Goal: Transaction & Acquisition: Obtain resource

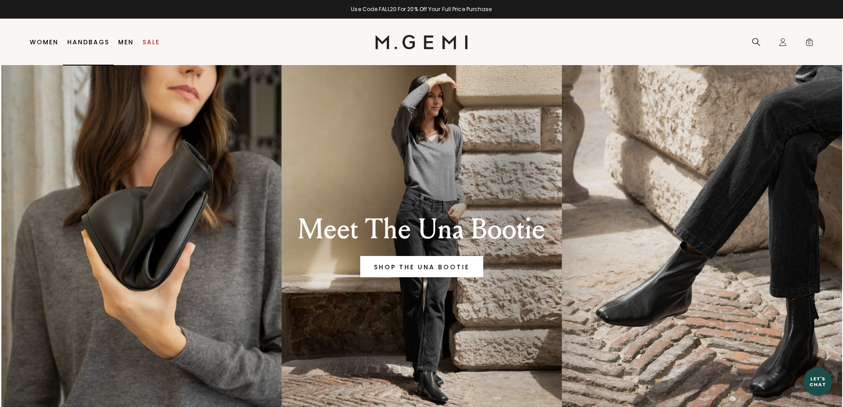
click at [92, 43] on link "Handbags" at bounding box center [88, 42] width 42 height 7
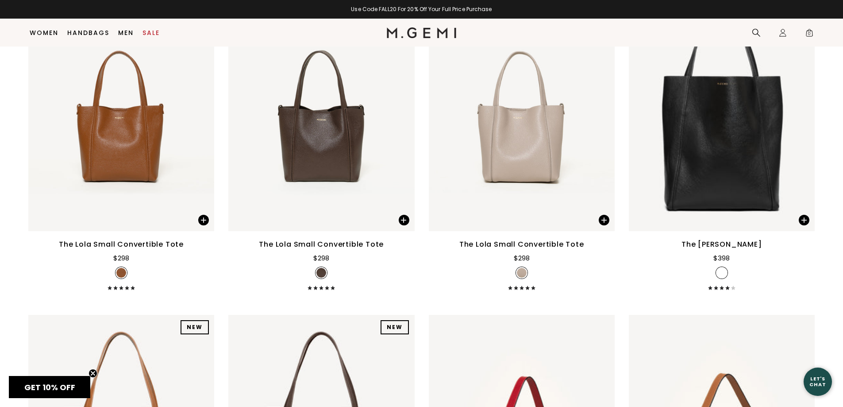
scroll to position [1176, 0]
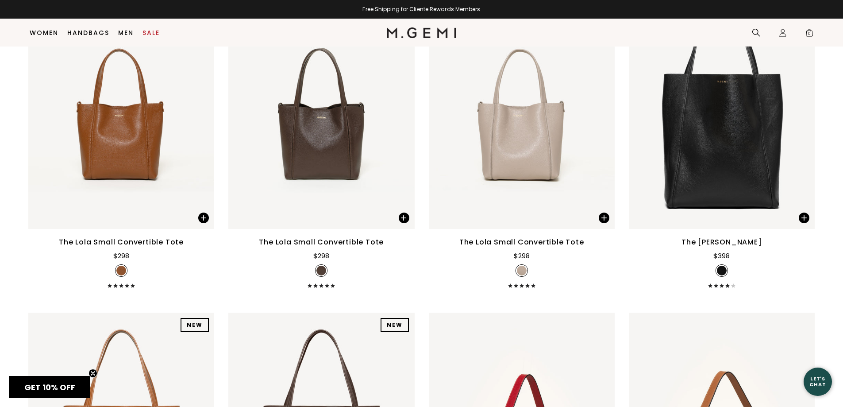
click at [289, 235] on div "NEW NEW NEW NEW NEW NEW NEW NEW NEW NEW NEW The Lola Small Convertible Tote $298" at bounding box center [321, 134] width 186 height 307
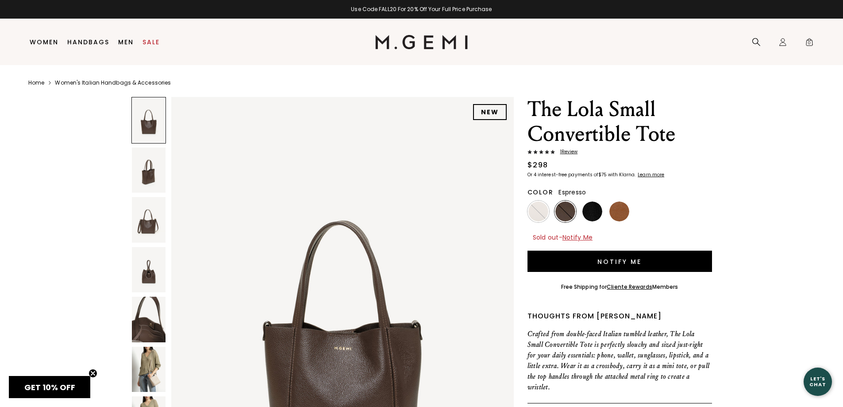
click at [565, 206] on img at bounding box center [565, 211] width 20 height 20
click at [136, 368] on img at bounding box center [149, 370] width 34 height 46
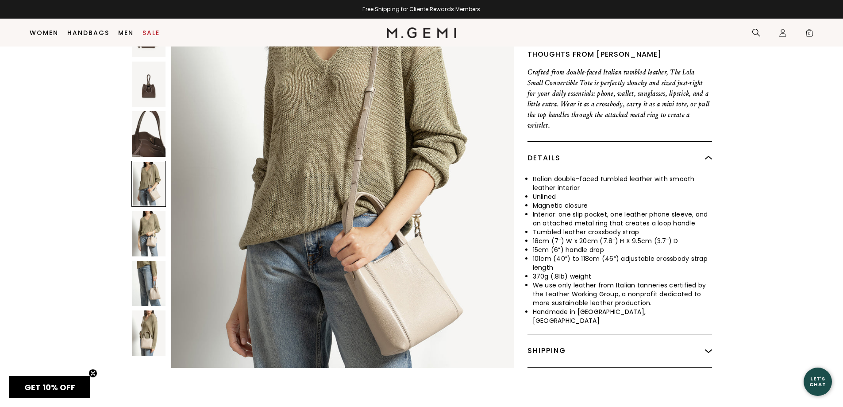
scroll to position [247, 0]
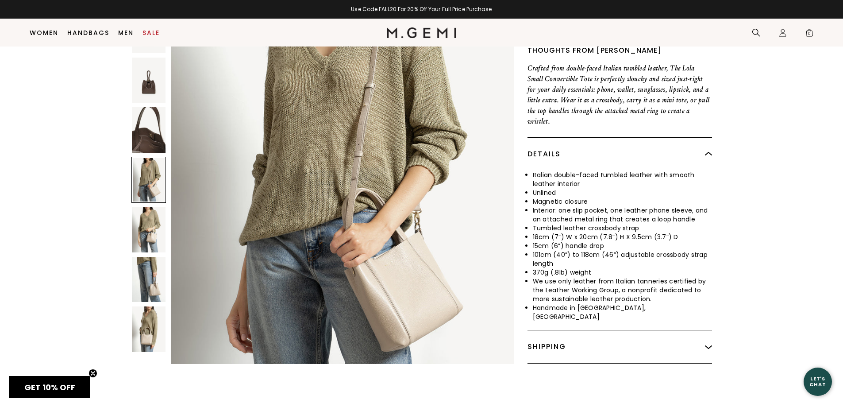
click at [147, 328] on img at bounding box center [149, 329] width 34 height 46
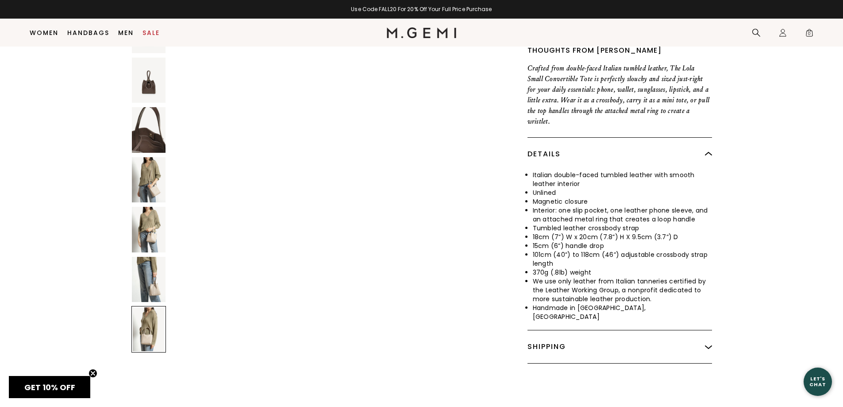
scroll to position [3650, 0]
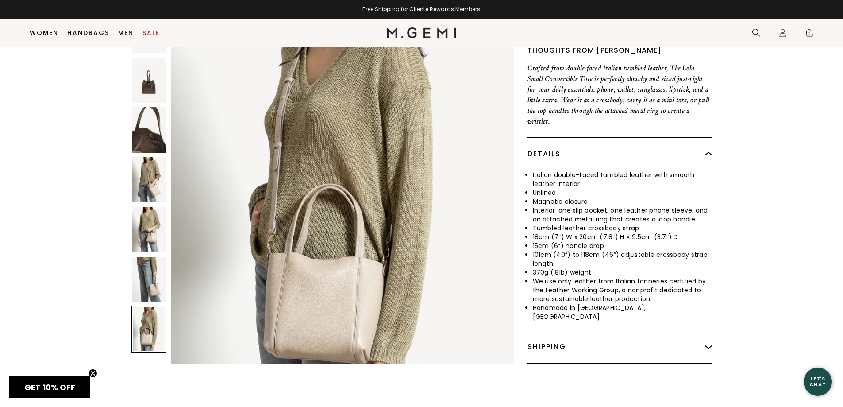
click at [153, 226] on img at bounding box center [149, 230] width 34 height 46
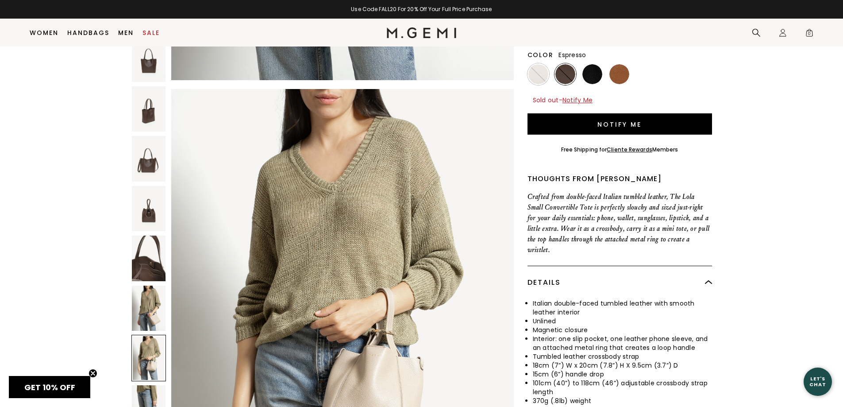
scroll to position [114, 0]
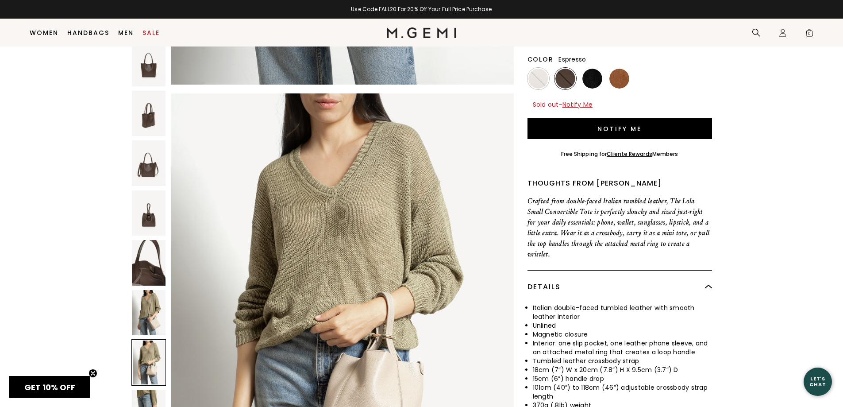
click at [150, 264] on img at bounding box center [149, 263] width 34 height 46
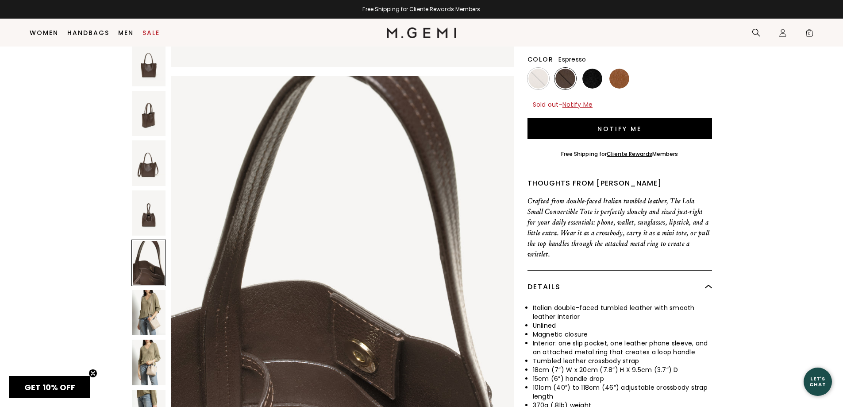
click at [149, 213] on img at bounding box center [149, 213] width 34 height 46
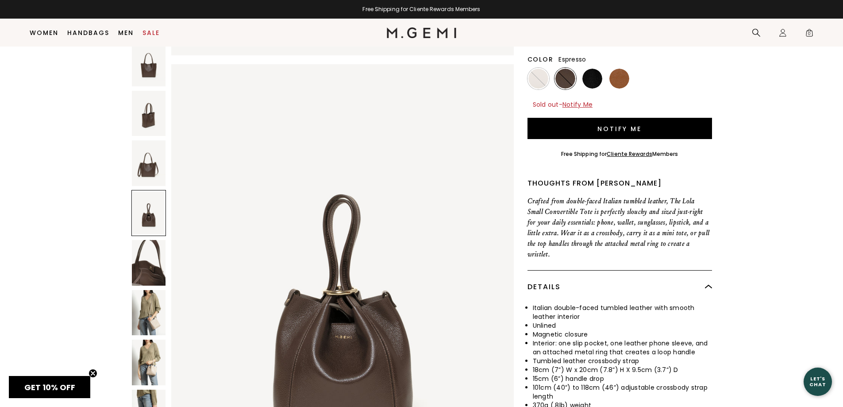
scroll to position [1368, 0]
click at [149, 149] on img at bounding box center [149, 163] width 34 height 46
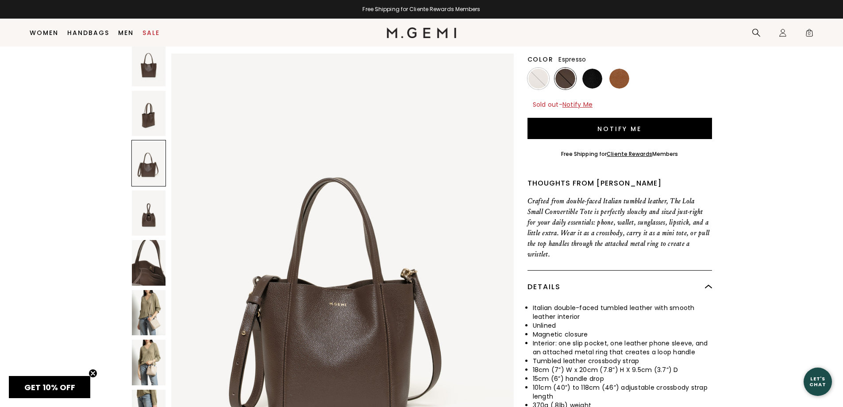
scroll to position [913, 0]
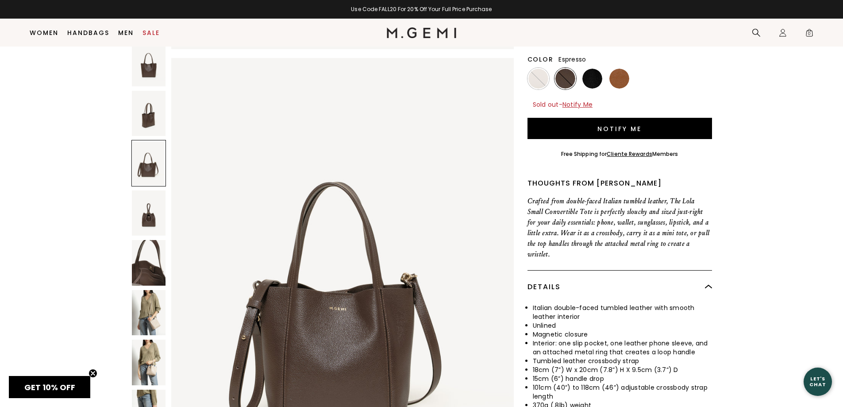
click at [570, 73] on img at bounding box center [565, 79] width 20 height 20
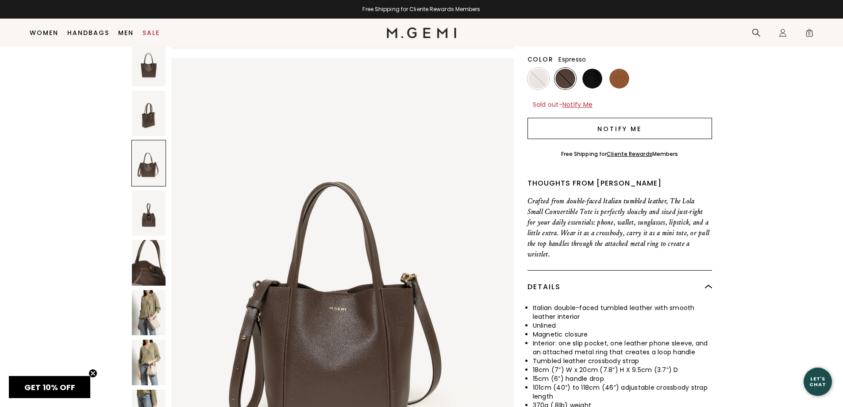
click at [630, 131] on button "Notify Me" at bounding box center [620, 128] width 185 height 21
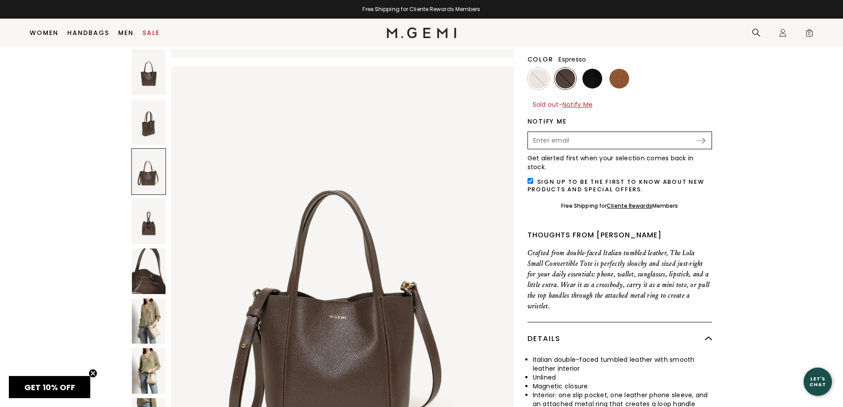
click at [589, 142] on input "Enter your email address to be notified when your selection is back in stock" at bounding box center [612, 140] width 167 height 15
type input "katherineebax@gmail.com"
click at [531, 178] on input "checkbox" at bounding box center [531, 181] width 6 height 6
click at [702, 142] on img at bounding box center [701, 141] width 9 height 6
